Goal: Task Accomplishment & Management: Use online tool/utility

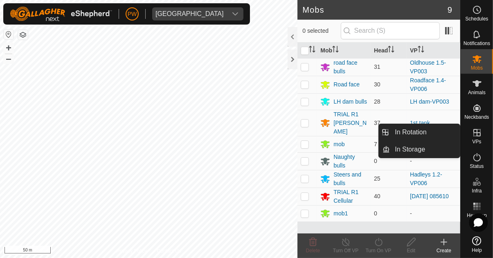
click at [308, 134] on icon at bounding box center [477, 133] width 10 height 10
click at [308, 132] on link "In Rotation" at bounding box center [425, 132] width 70 height 16
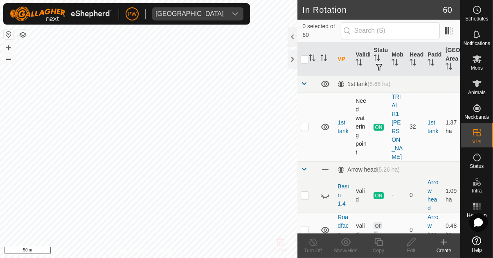
click at [303, 124] on p-checkbox at bounding box center [305, 126] width 8 height 7
checkbox input "true"
click at [308, 242] on icon at bounding box center [379, 242] width 10 height 10
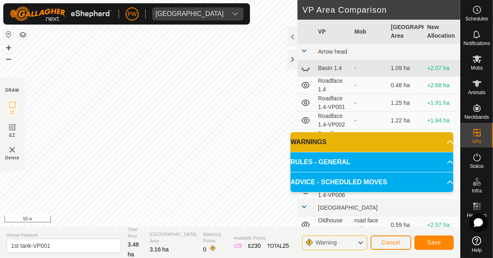
click at [308, 246] on button "Save" at bounding box center [434, 242] width 39 height 14
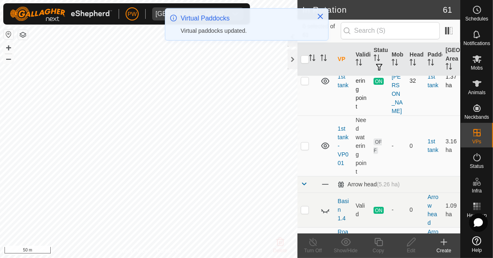
scroll to position [46, 0]
click at [292, 45] on div "Virtual Paddocks Virtual paddocks updated." at bounding box center [247, 27] width 164 height 39
click at [308, 17] on icon "Close" at bounding box center [320, 16] width 7 height 7
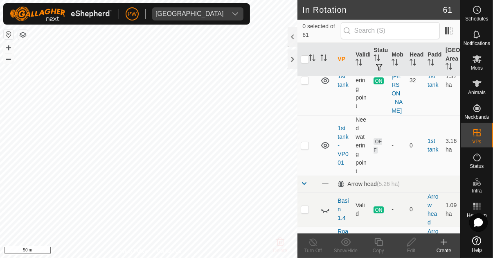
click at [292, 37] on div at bounding box center [293, 37] width 10 height 20
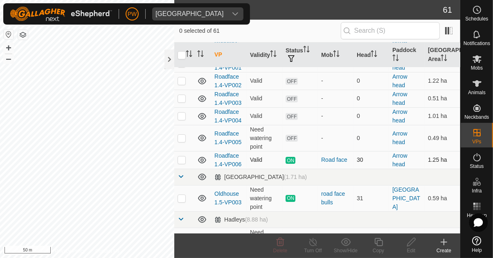
scroll to position [133, 0]
click at [182, 201] on p-checkbox at bounding box center [182, 198] width 8 height 7
checkbox input "true"
click at [308, 246] on icon at bounding box center [379, 242] width 10 height 10
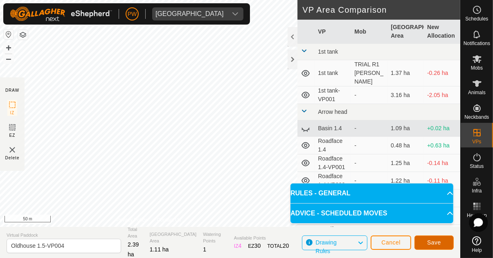
click at [308, 243] on span "Save" at bounding box center [434, 242] width 14 height 7
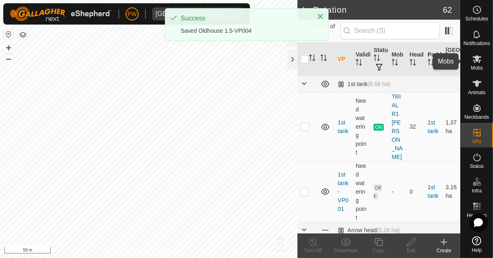
click at [308, 65] on span "Mobs" at bounding box center [477, 67] width 12 height 5
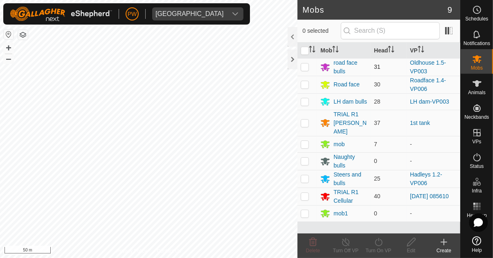
click at [305, 68] on p-checkbox at bounding box center [305, 66] width 8 height 7
checkbox input "true"
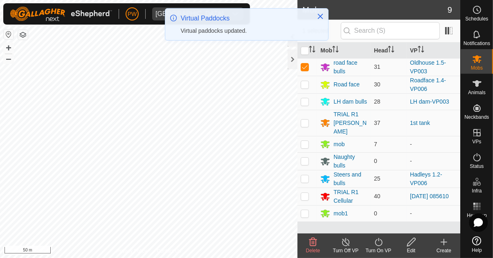
click at [308, 246] on icon at bounding box center [379, 242] width 10 height 10
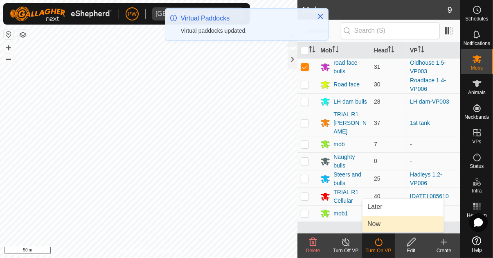
click at [308, 227] on link "Now" at bounding box center [403, 224] width 81 height 16
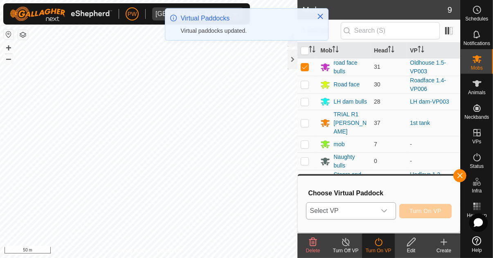
click at [308, 214] on icon "dropdown trigger" at bounding box center [384, 210] width 7 height 7
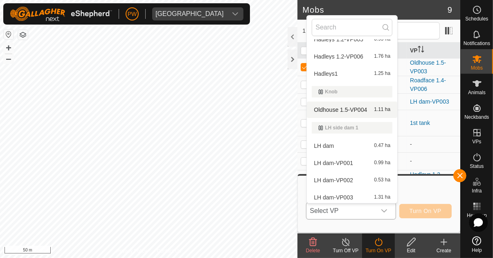
scroll to position [410, 0]
click at [308, 109] on span "Oldhouse 1.5-VP004" at bounding box center [340, 110] width 53 height 6
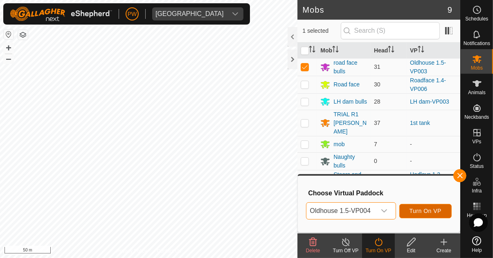
click at [308, 210] on span "Turn On VP" at bounding box center [426, 210] width 32 height 7
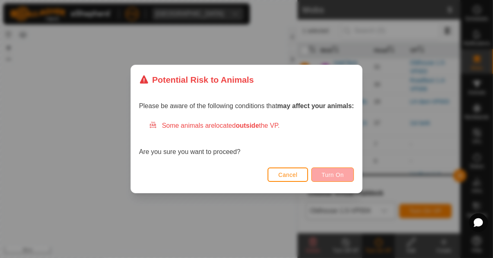
click at [308, 174] on span "Turn On" at bounding box center [333, 174] width 22 height 7
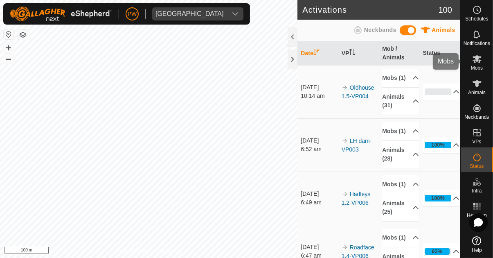
click at [308, 66] on span "Mobs" at bounding box center [477, 67] width 12 height 5
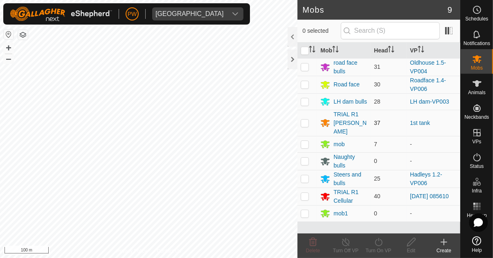
click at [304, 120] on p-checkbox at bounding box center [305, 122] width 8 height 7
checkbox input "true"
click at [308, 243] on icon at bounding box center [379, 242] width 10 height 10
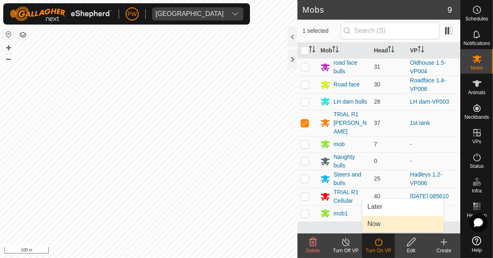
click at [308, 226] on link "Now" at bounding box center [403, 224] width 81 height 16
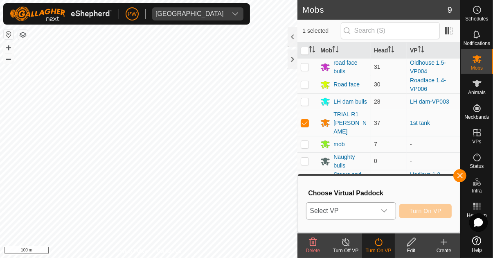
click at [308, 211] on icon "dropdown trigger" at bounding box center [384, 210] width 6 height 3
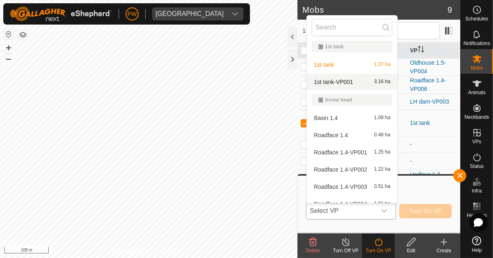
scroll to position [1, 0]
click at [308, 84] on div "1st tank-VP001 3.16 ha" at bounding box center [352, 83] width 81 height 10
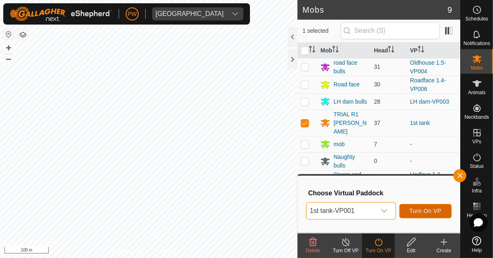
click at [308, 211] on span "Turn On VP" at bounding box center [426, 210] width 32 height 7
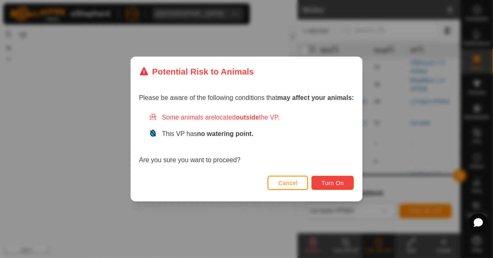
click at [308, 185] on span "Turn On" at bounding box center [333, 183] width 22 height 7
